Goal: Information Seeking & Learning: Understand process/instructions

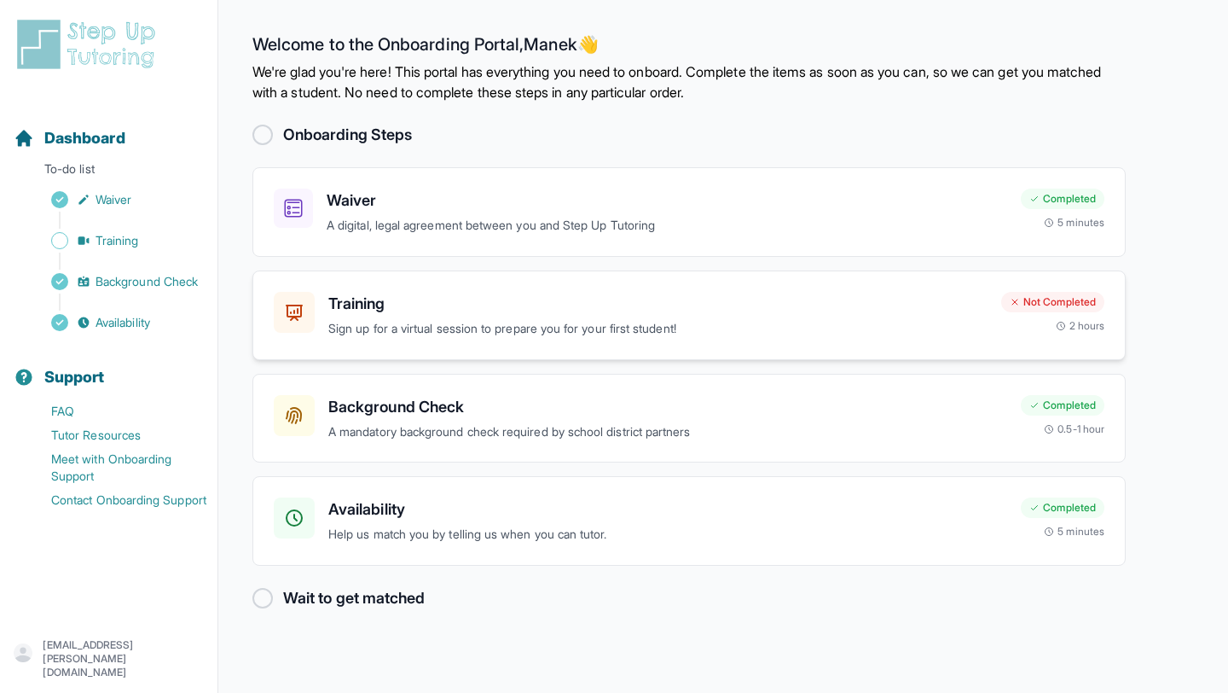
click at [826, 330] on p "Sign up for a virtual session to prepare you for your first student!" at bounding box center [657, 329] width 659 height 20
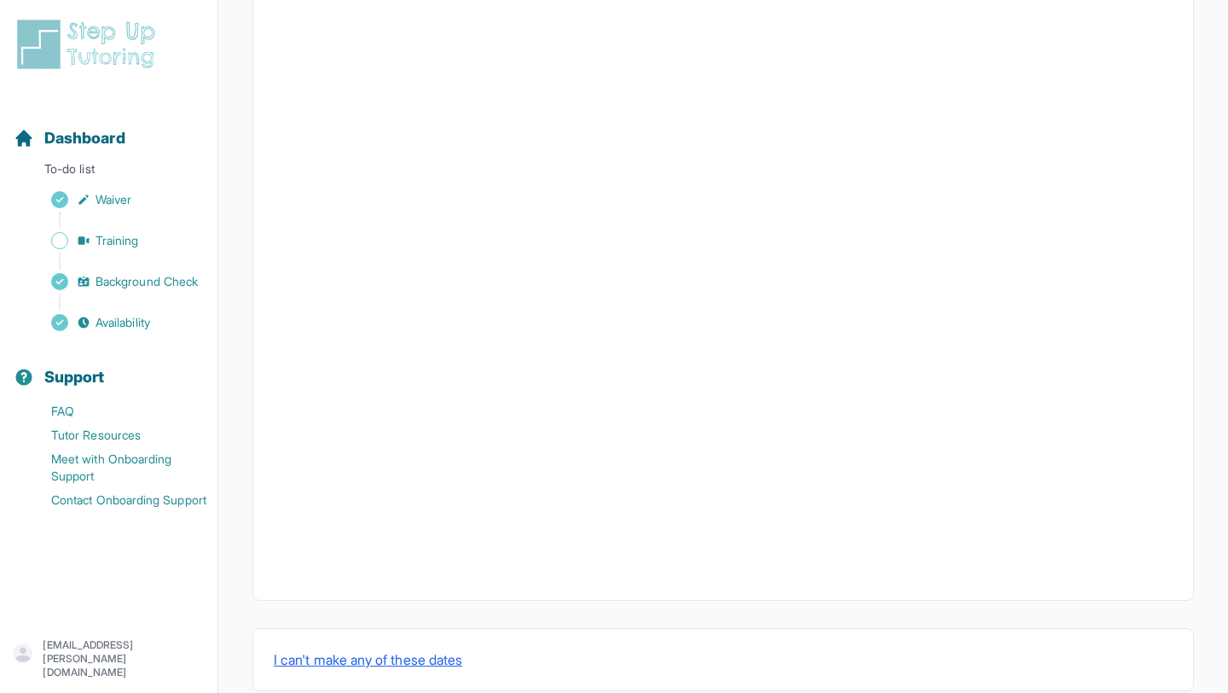
scroll to position [508, 0]
click at [395, 630] on button "I can't make any of these dates" at bounding box center [368, 627] width 188 height 20
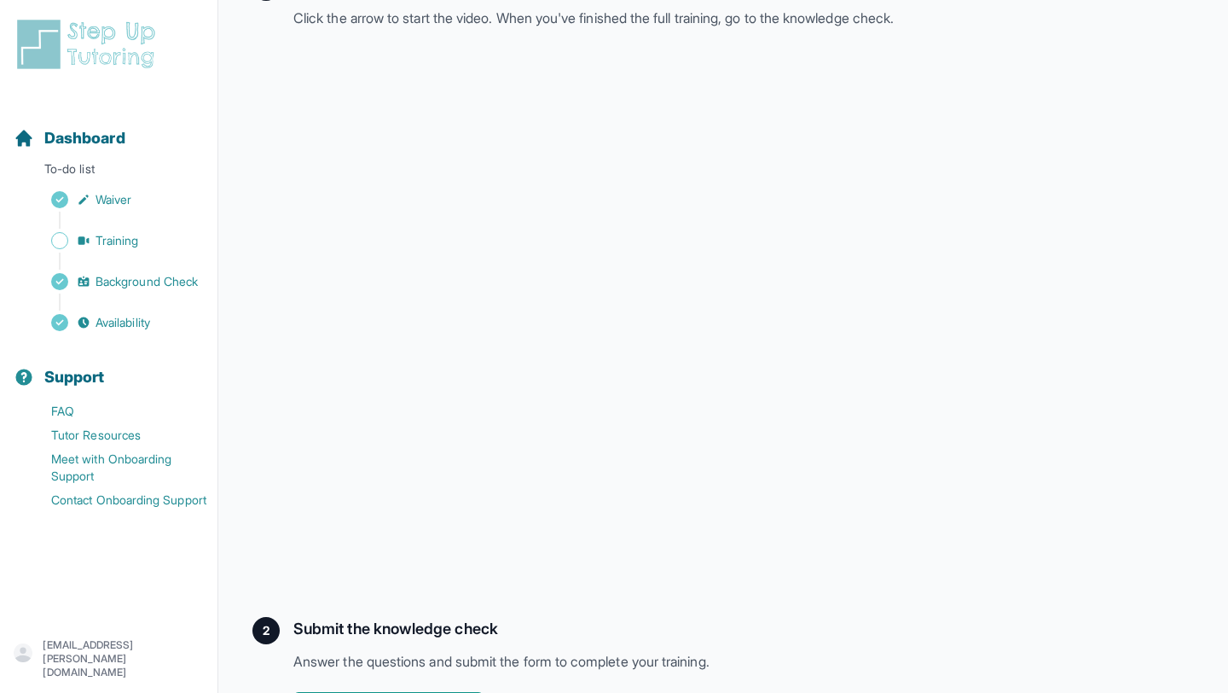
scroll to position [358, 0]
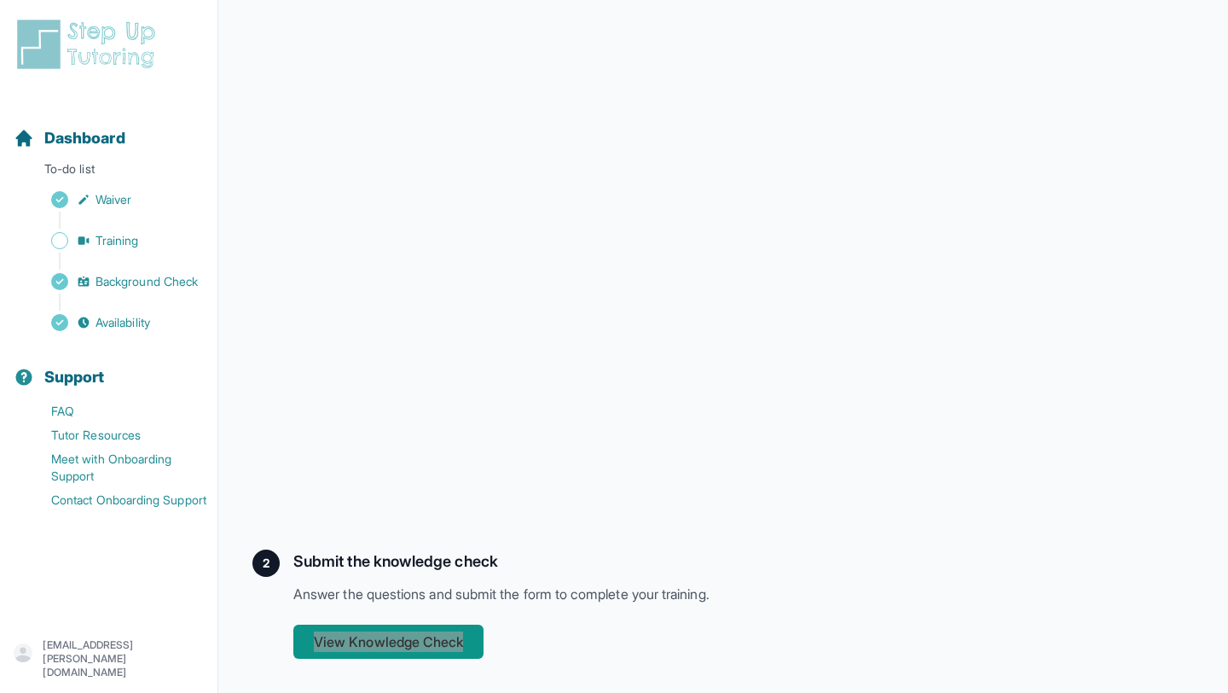
drag, startPoint x: 414, startPoint y: 633, endPoint x: 522, endPoint y: 384, distance: 271.2
click at [0, 0] on div "Open sidebar Dashboard To-do list Waiver Training Background Check Availability…" at bounding box center [614, 167] width 1228 height 1051
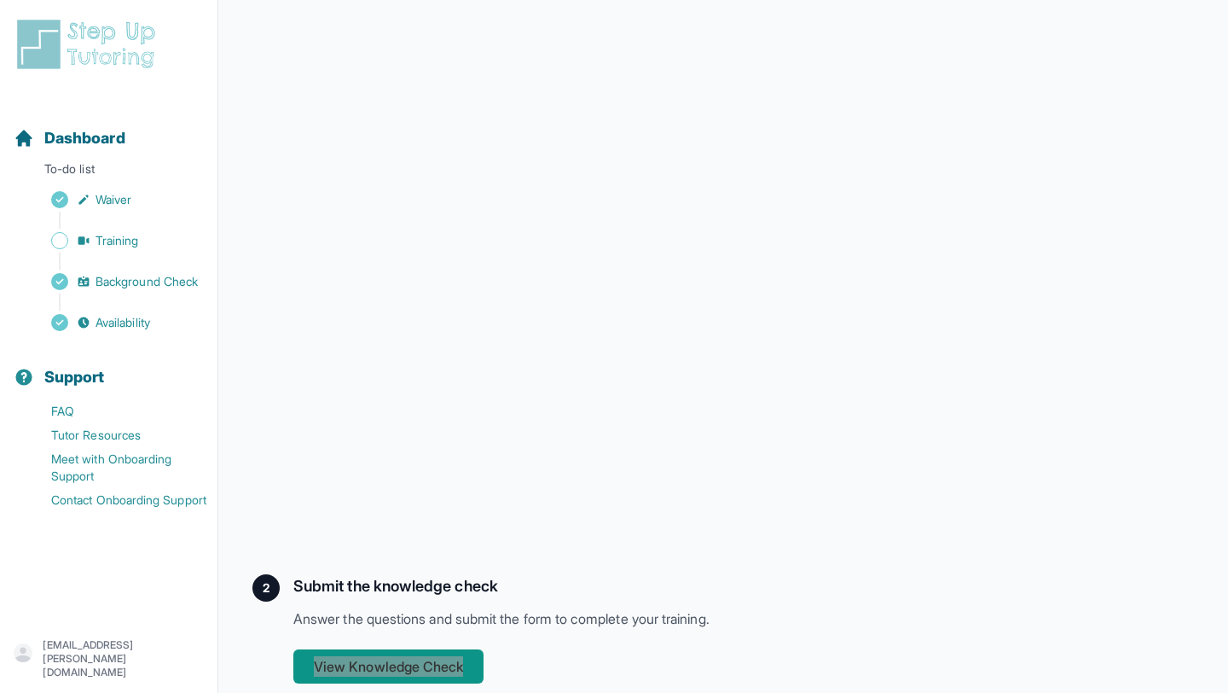
scroll to position [327, 0]
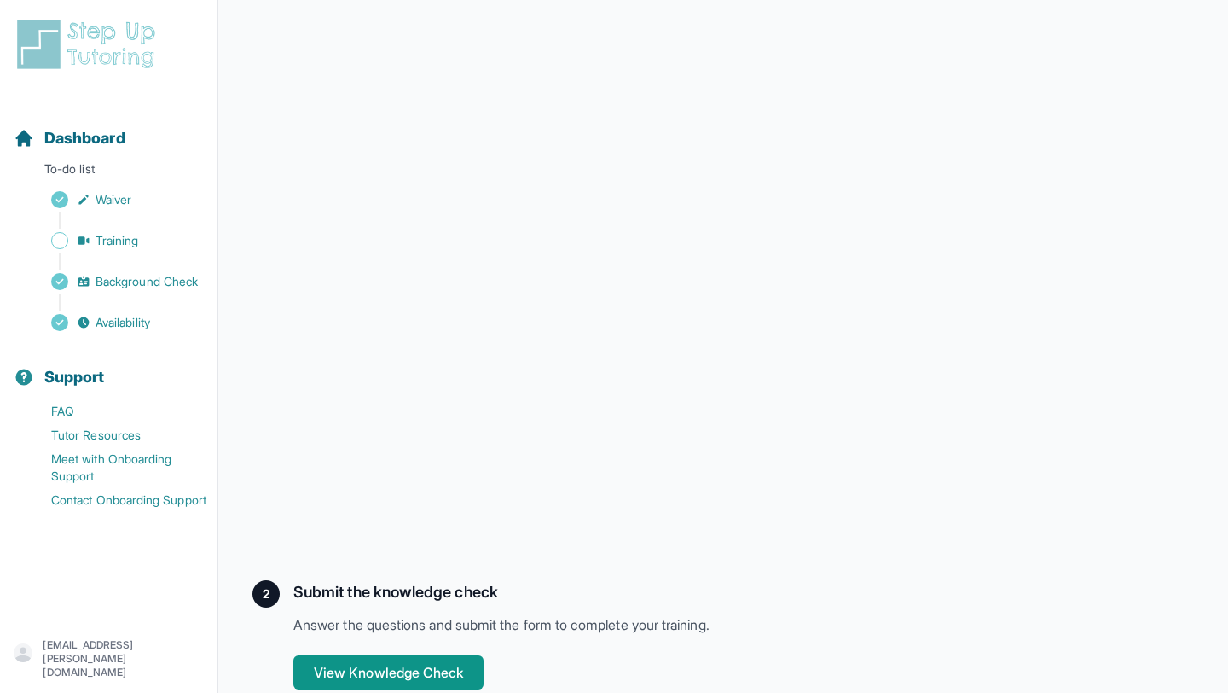
click at [688, 583] on h2 "Submit the knowledge check" at bounding box center [743, 592] width 901 height 24
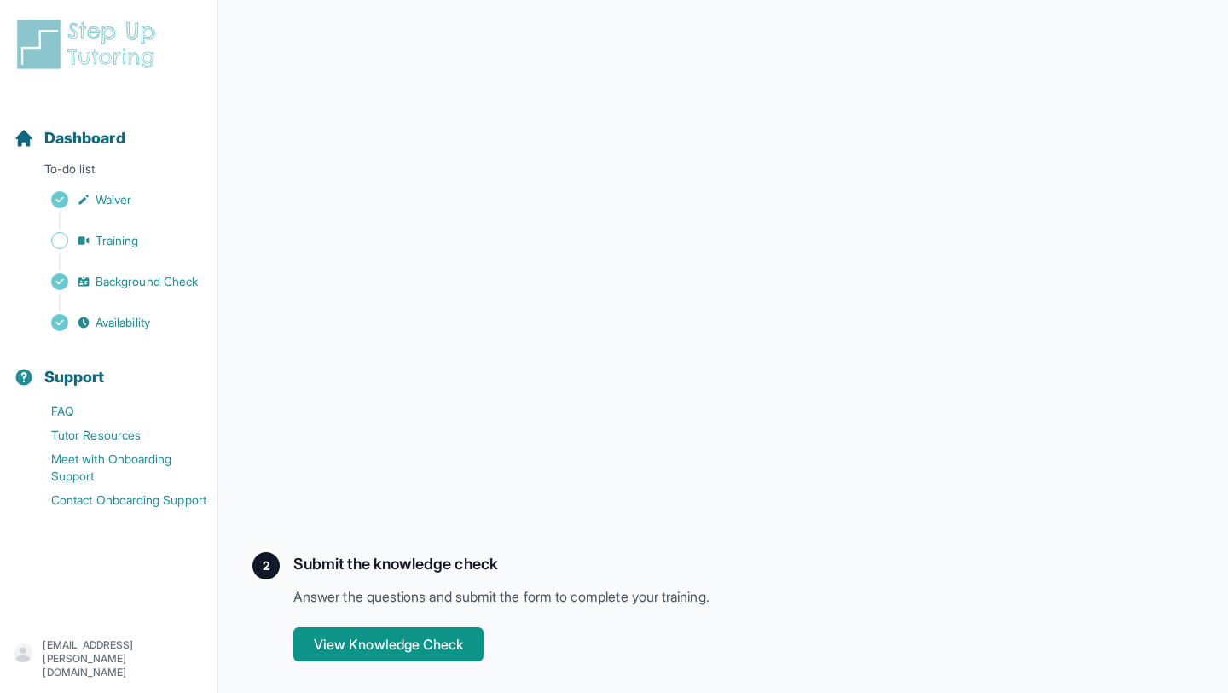
scroll to position [358, 0]
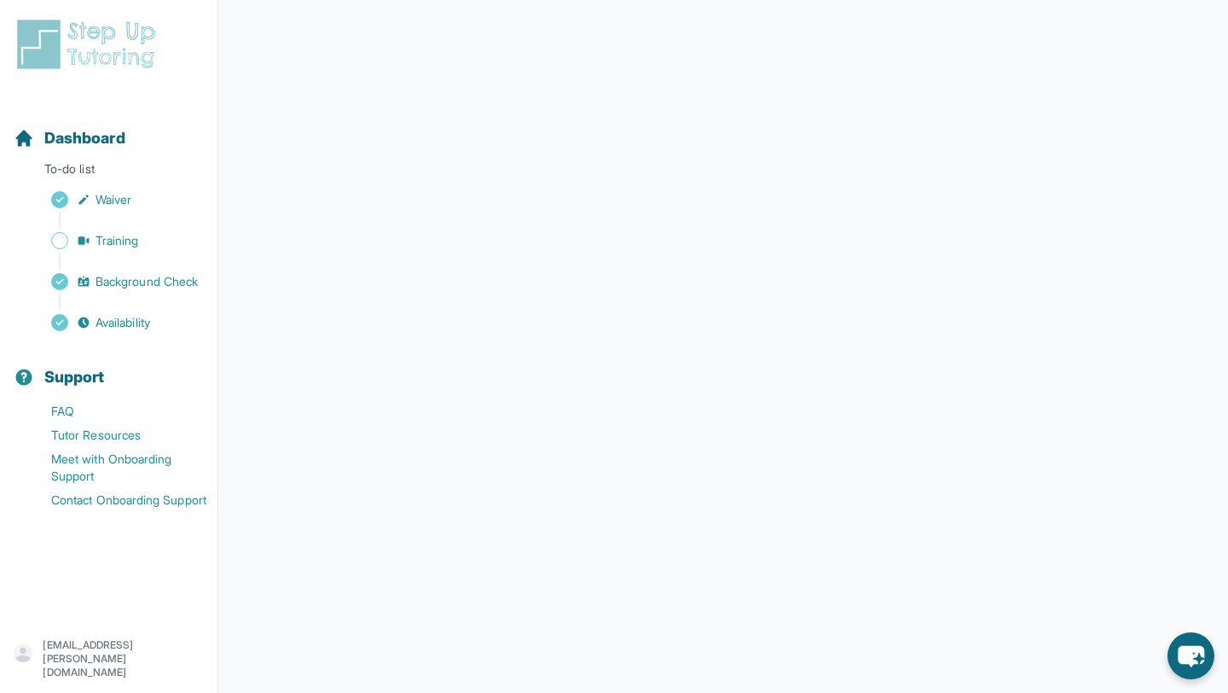
scroll to position [215, 0]
click at [63, 142] on span "Dashboard" at bounding box center [84, 138] width 81 height 24
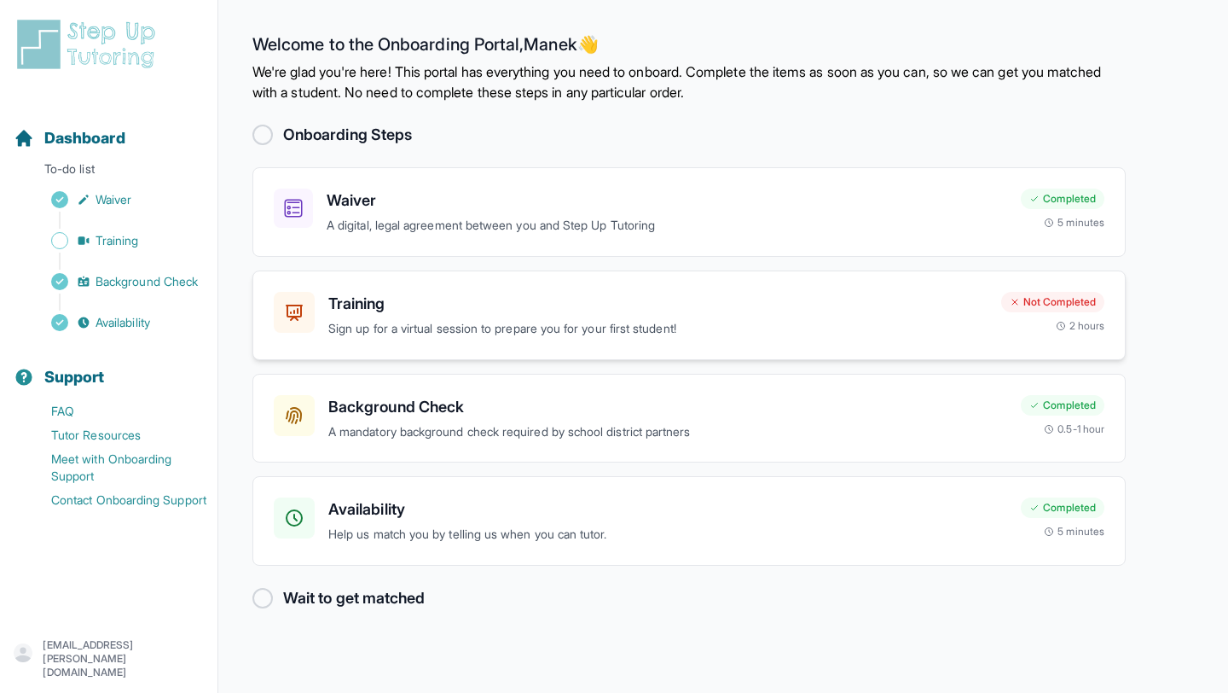
click at [351, 314] on h3 "Training" at bounding box center [657, 304] width 659 height 24
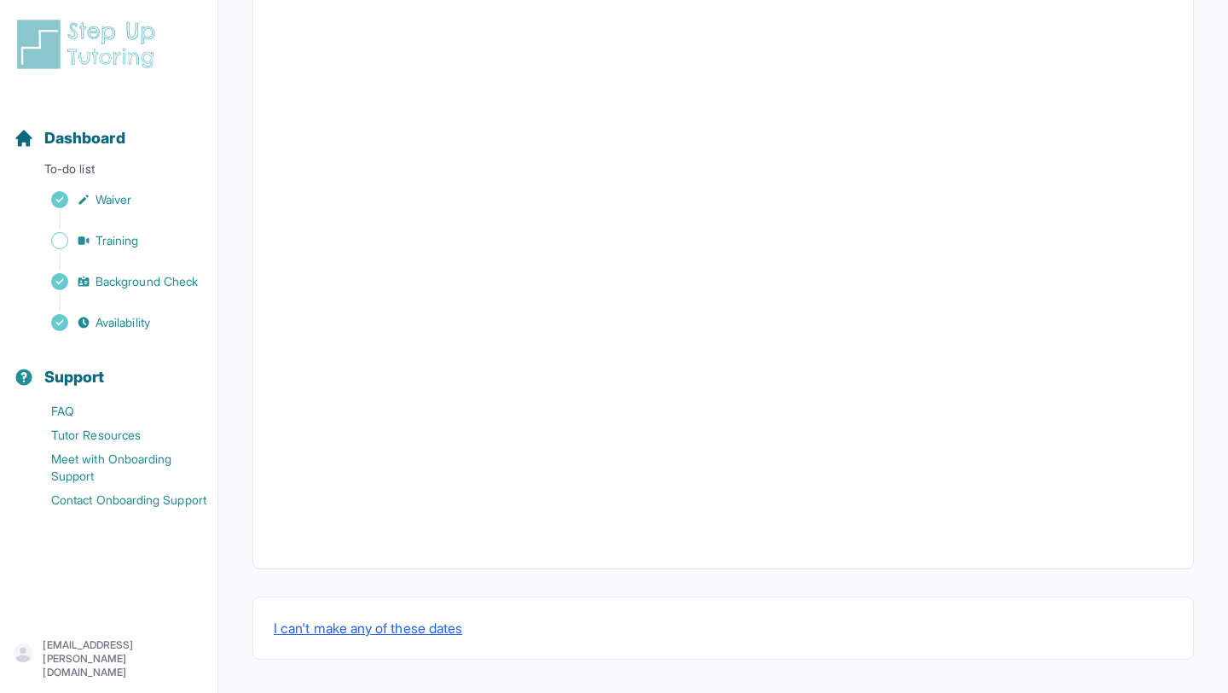
scroll to position [508, 0]
click at [329, 630] on button "I can't make any of these dates" at bounding box center [368, 627] width 188 height 20
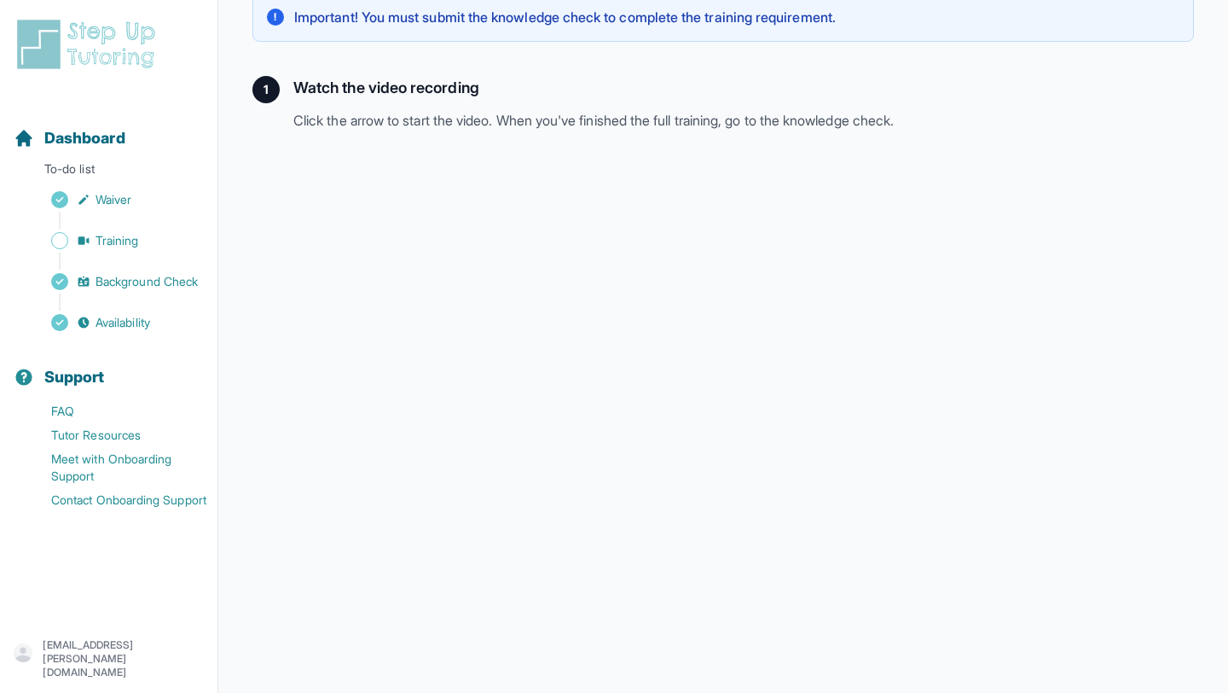
scroll to position [358, 0]
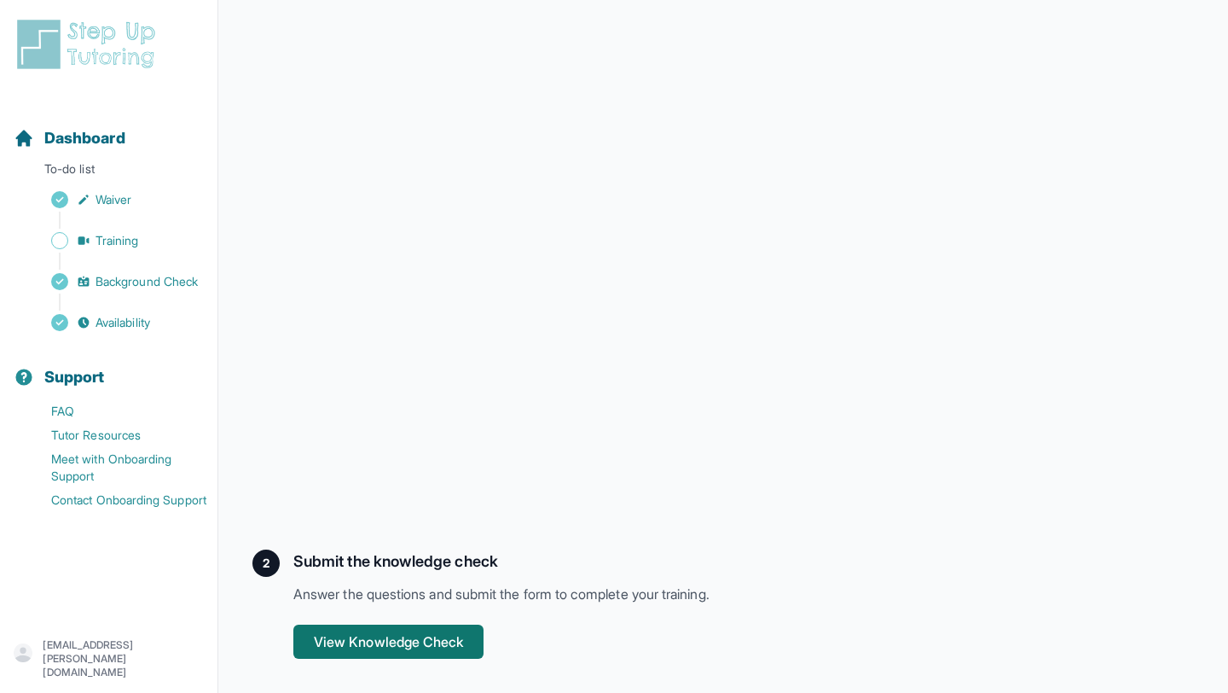
click at [344, 647] on button "View Knowledge Check" at bounding box center [388, 641] width 190 height 34
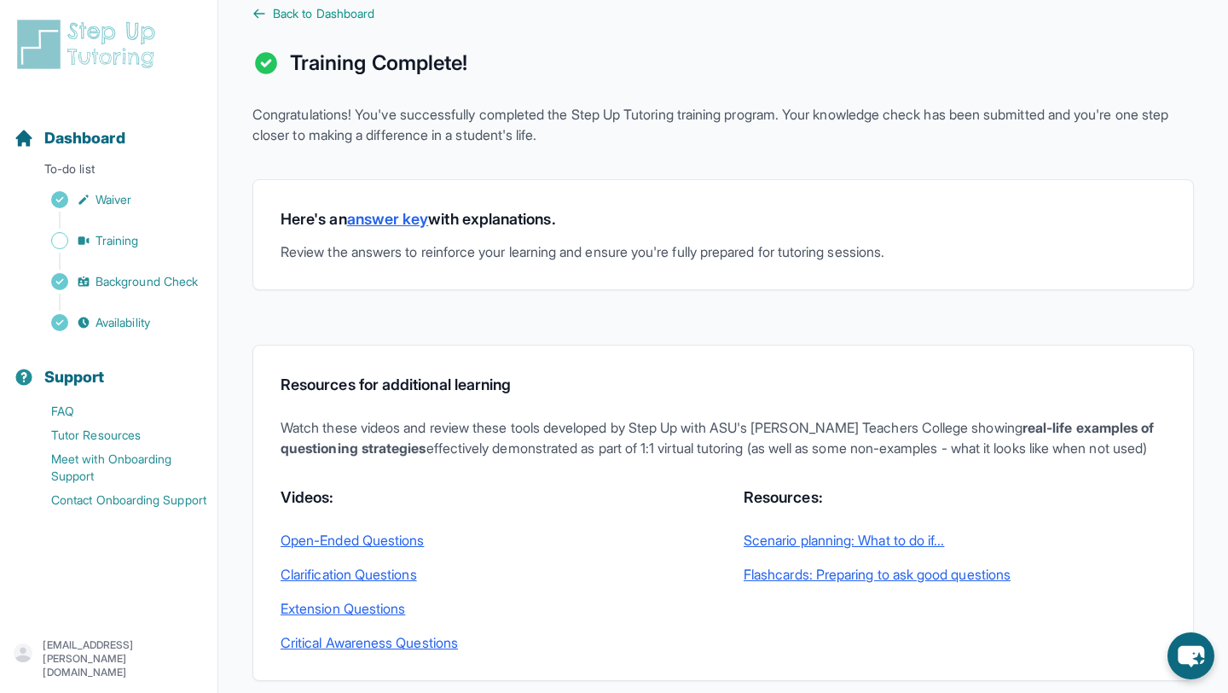
scroll to position [35, 0]
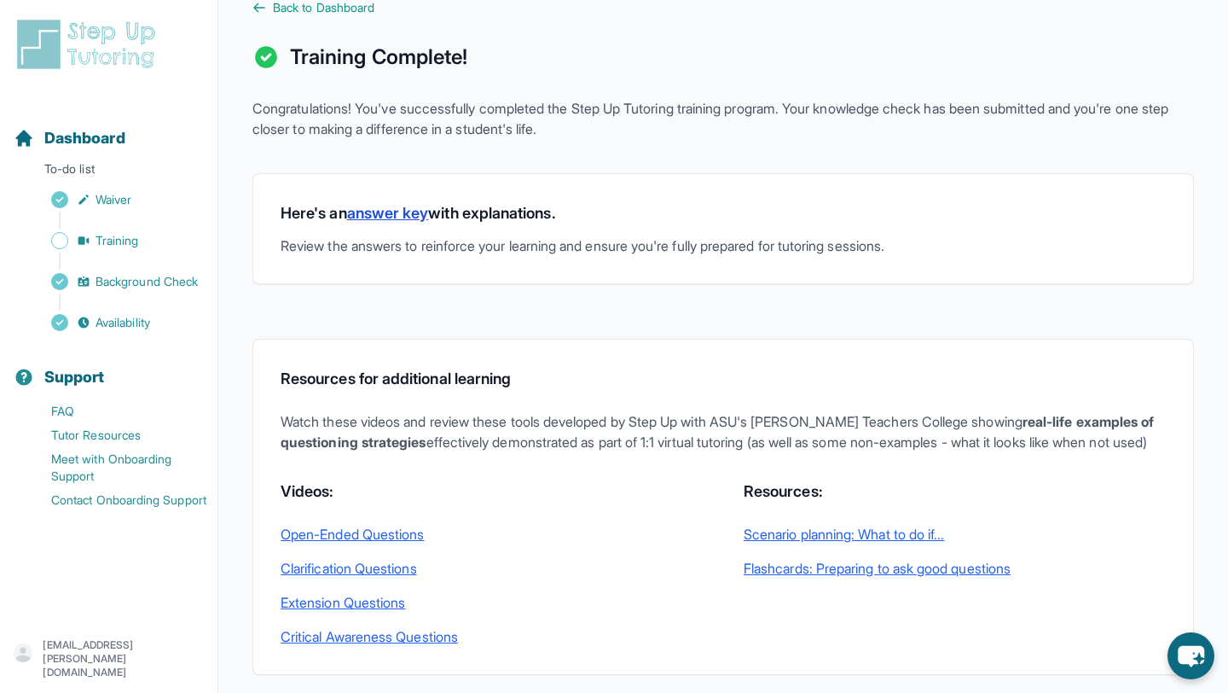
click at [425, 217] on link "answer key" at bounding box center [388, 213] width 82 height 18
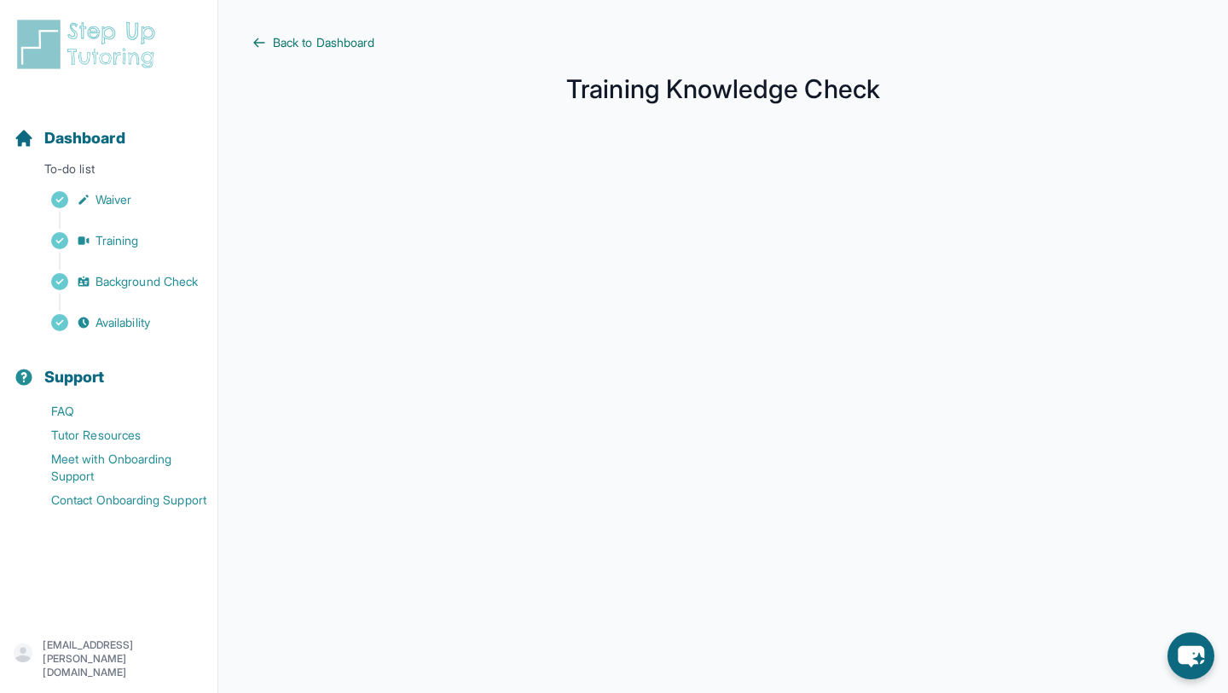
click at [322, 45] on span "Back to Dashboard" at bounding box center [323, 42] width 101 height 17
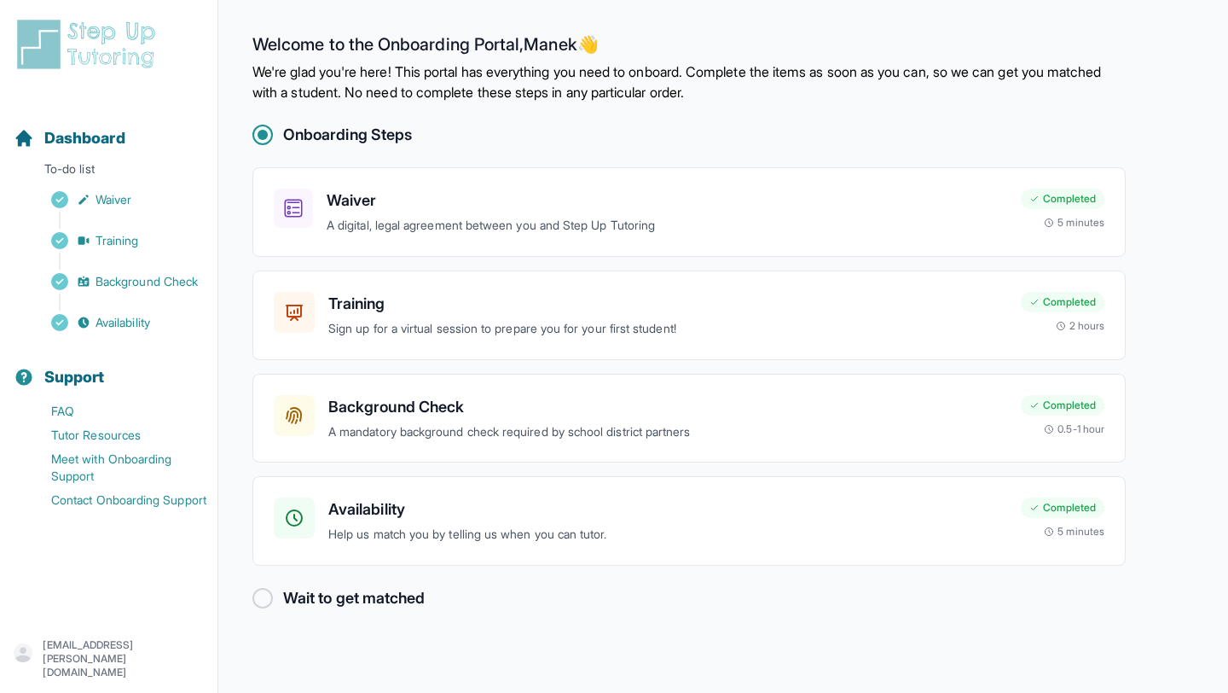
click at [263, 597] on div at bounding box center [262, 598] width 20 height 20
